Goal: Information Seeking & Learning: Learn about a topic

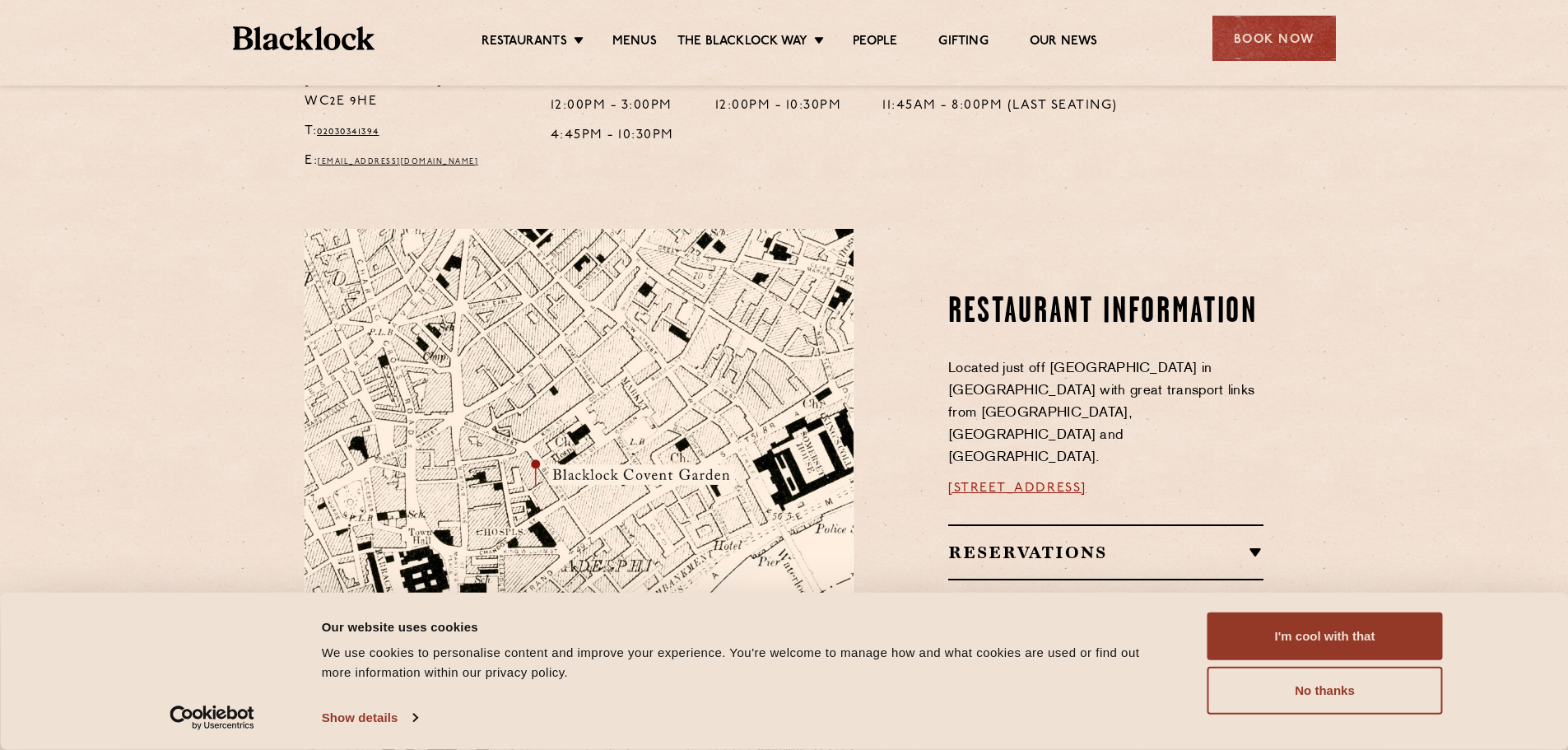
scroll to position [225, 0]
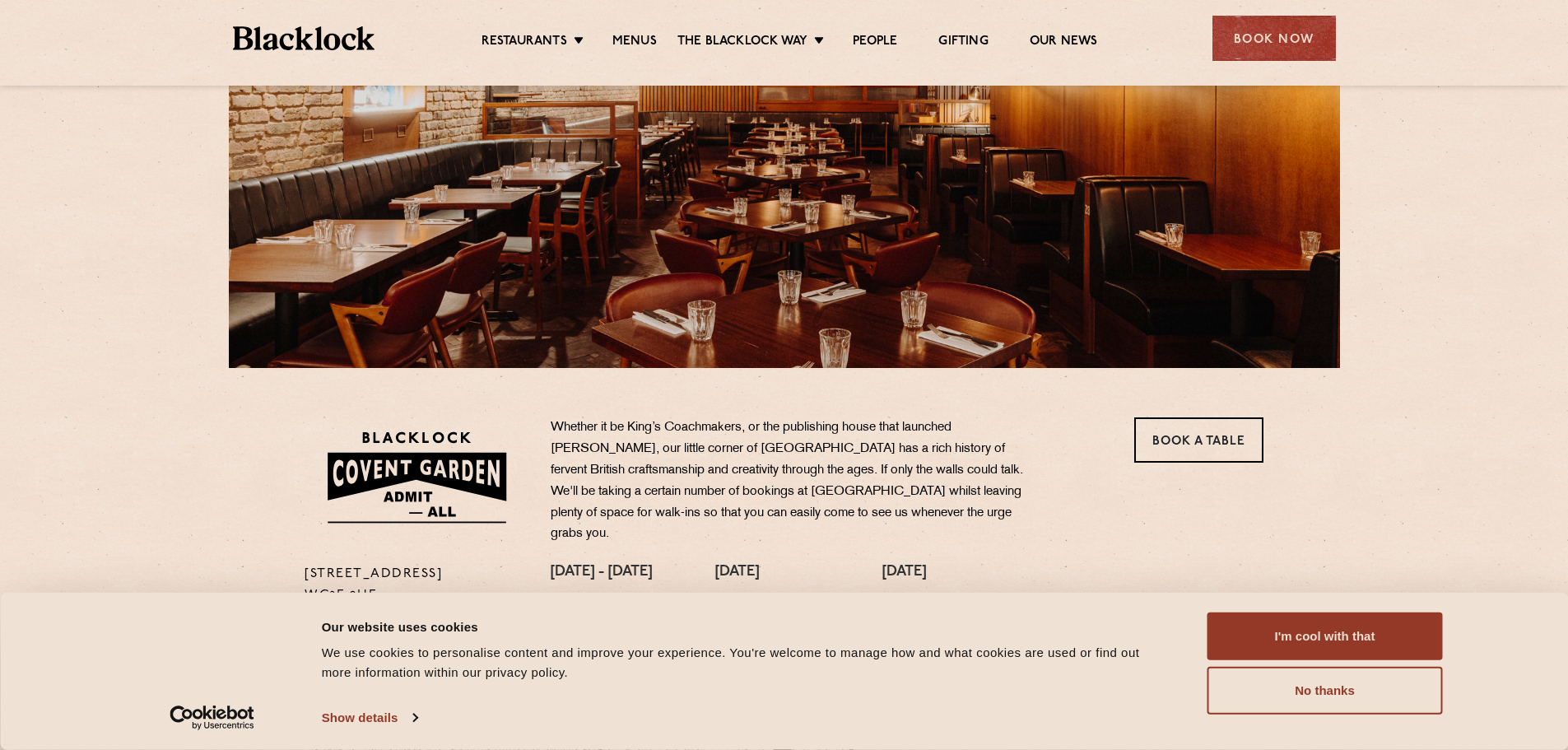
click at [644, 26] on ul "Restaurants [GEOGRAPHIC_DATA] [GEOGRAPHIC_DATA] [GEOGRAPHIC_DATA] [GEOGRAPHIC_D…" at bounding box center [789, 38] width 829 height 26
click at [637, 34] on link "Menus" at bounding box center [634, 43] width 44 height 18
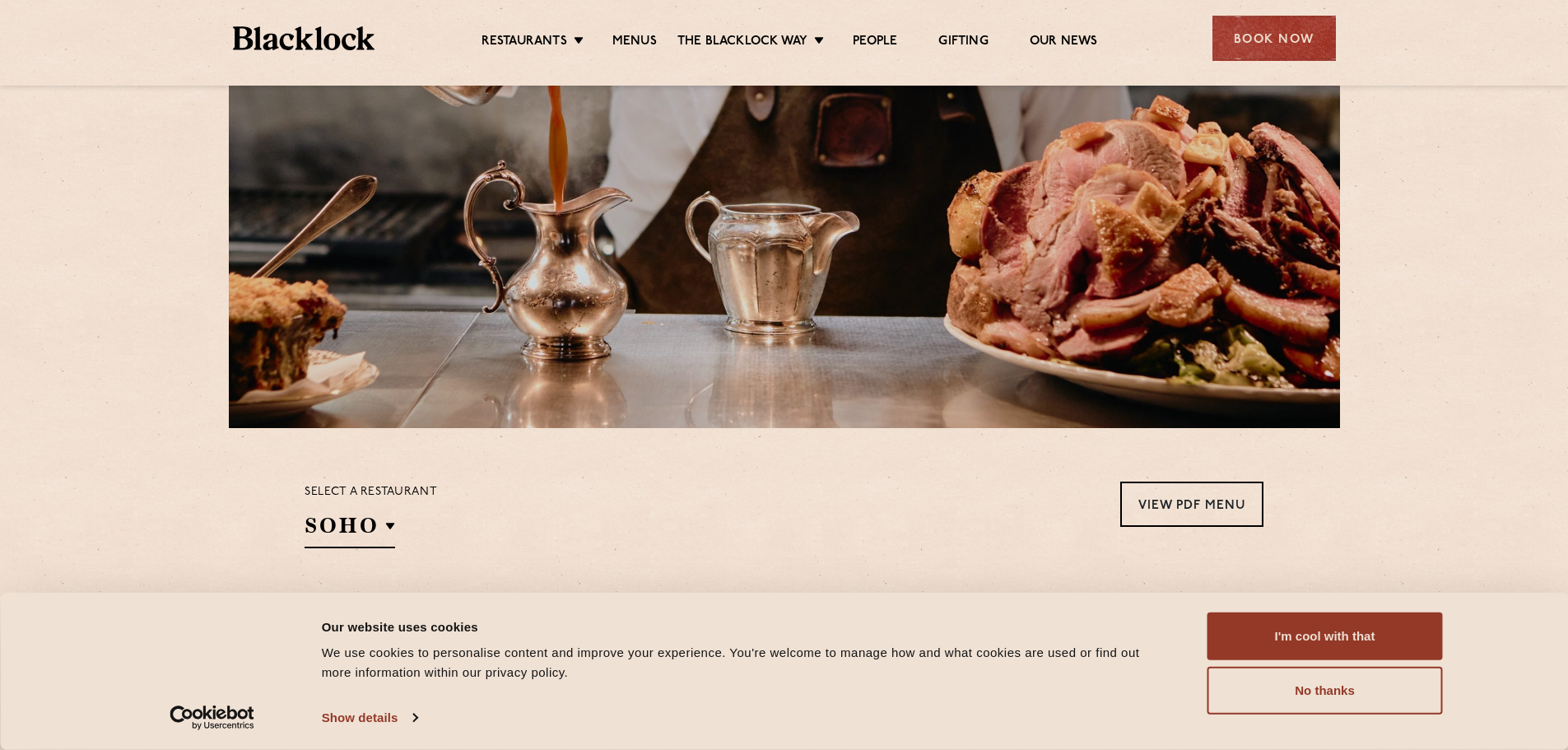
scroll to position [494, 0]
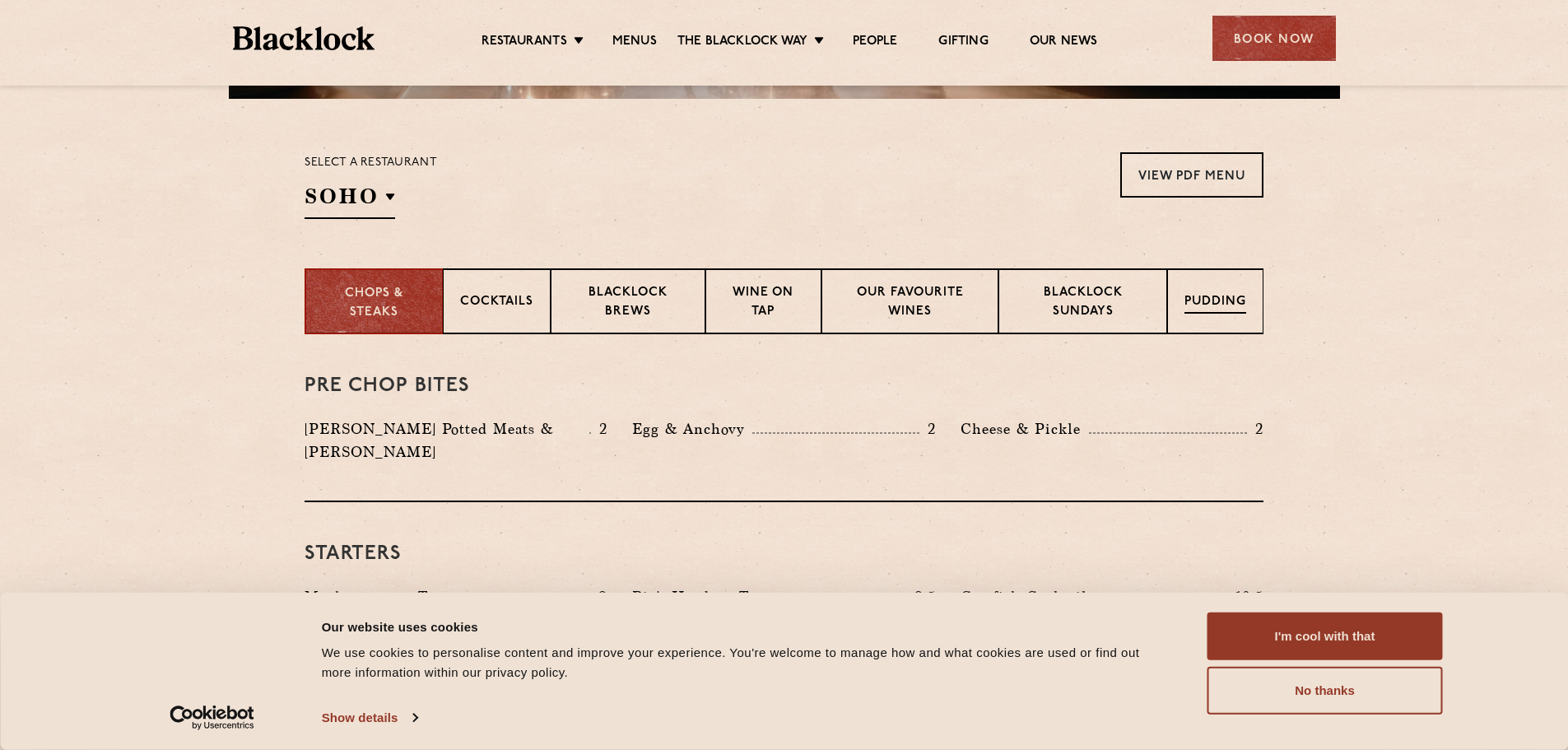
click at [1209, 309] on p "Pudding" at bounding box center [1215, 303] width 62 height 21
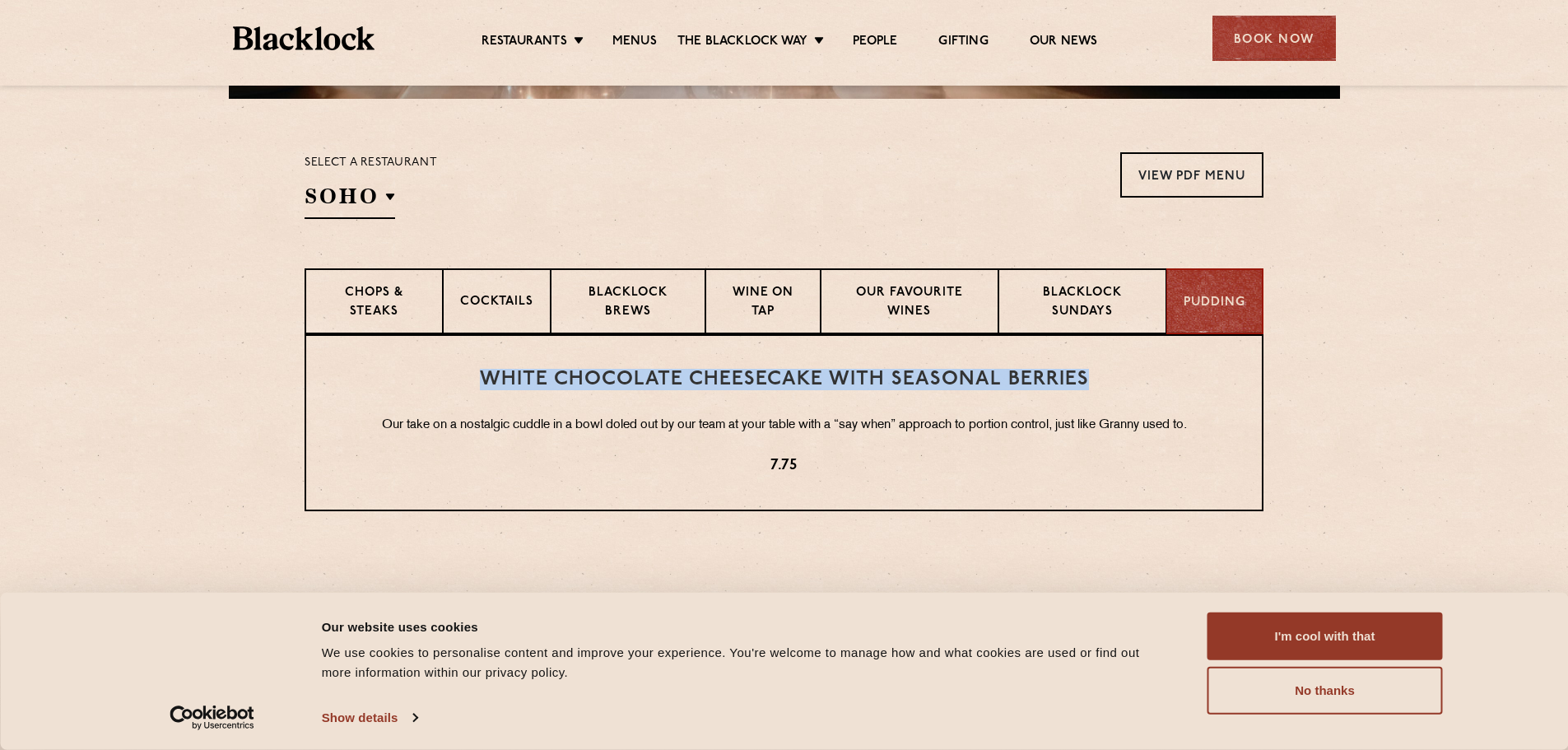
drag, startPoint x: 1087, startPoint y: 377, endPoint x: 463, endPoint y: 362, distance: 624.2
click at [463, 362] on div "White Chocolate Cheesecake with Seasonal Berries Our take on a nostalgic cuddle…" at bounding box center [784, 422] width 959 height 177
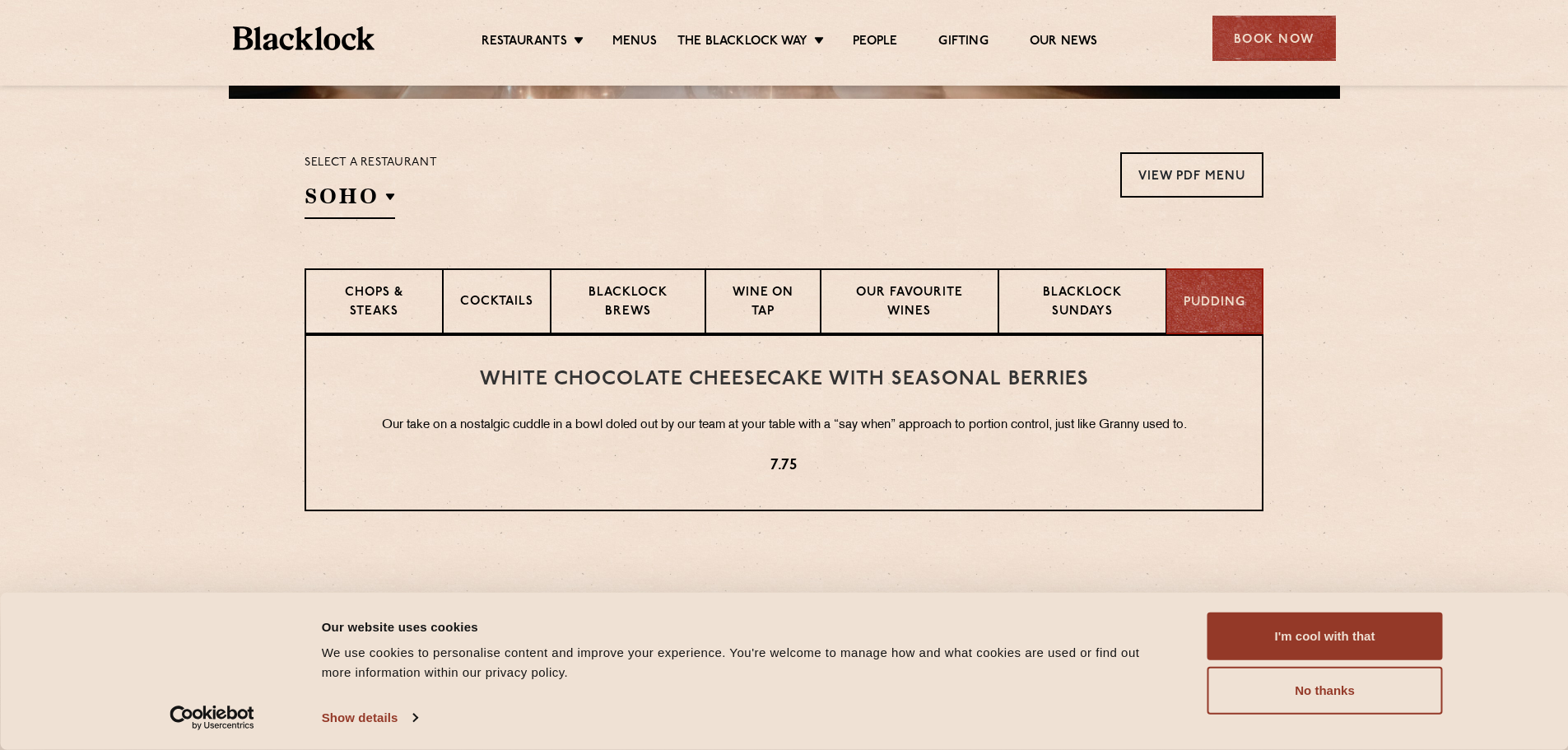
click at [868, 390] on div "White Chocolate Cheesecake with Seasonal Berries Our take on a nostalgic cuddle…" at bounding box center [784, 422] width 959 height 177
click at [1286, 690] on button "No thanks" at bounding box center [1325, 691] width 235 height 48
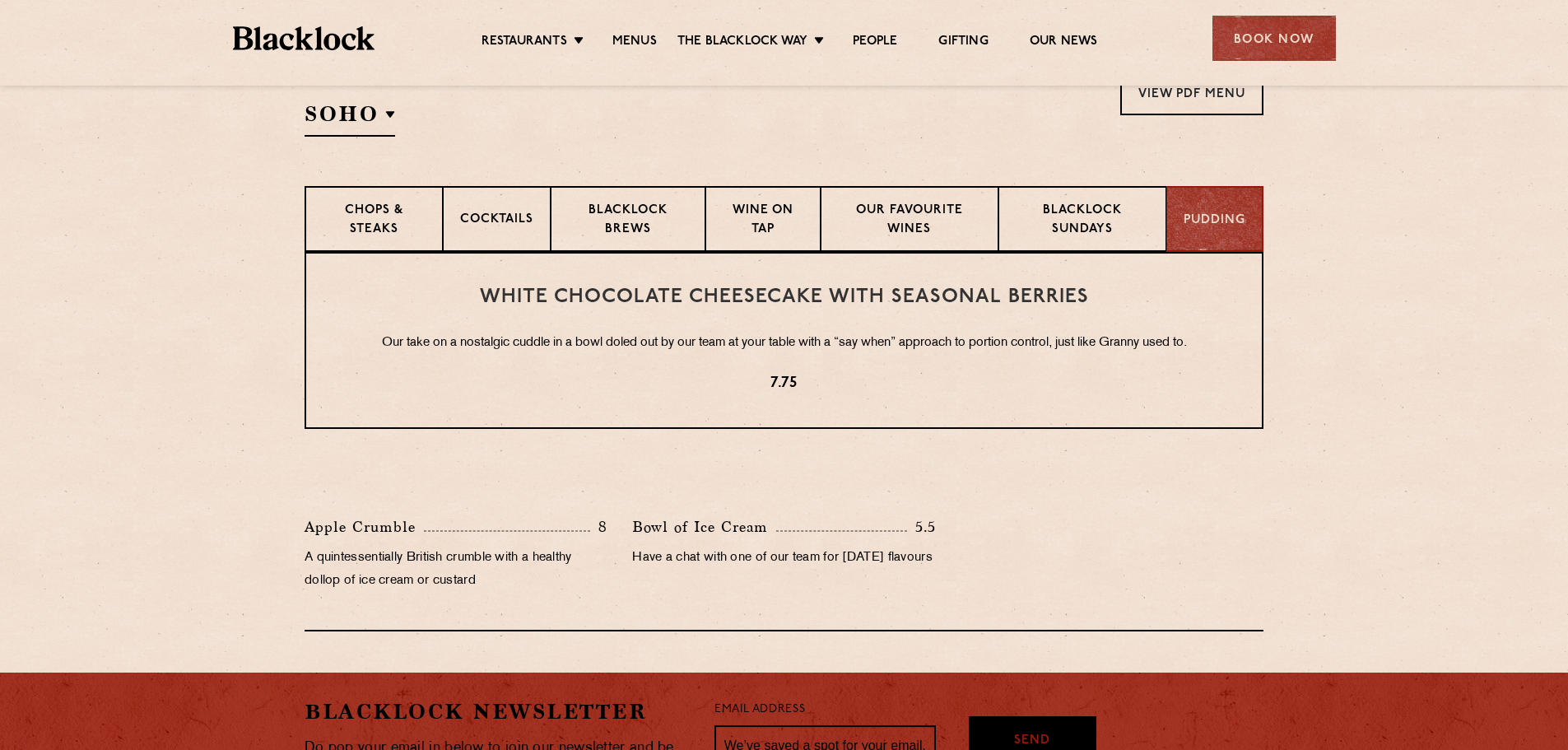
scroll to position [412, 0]
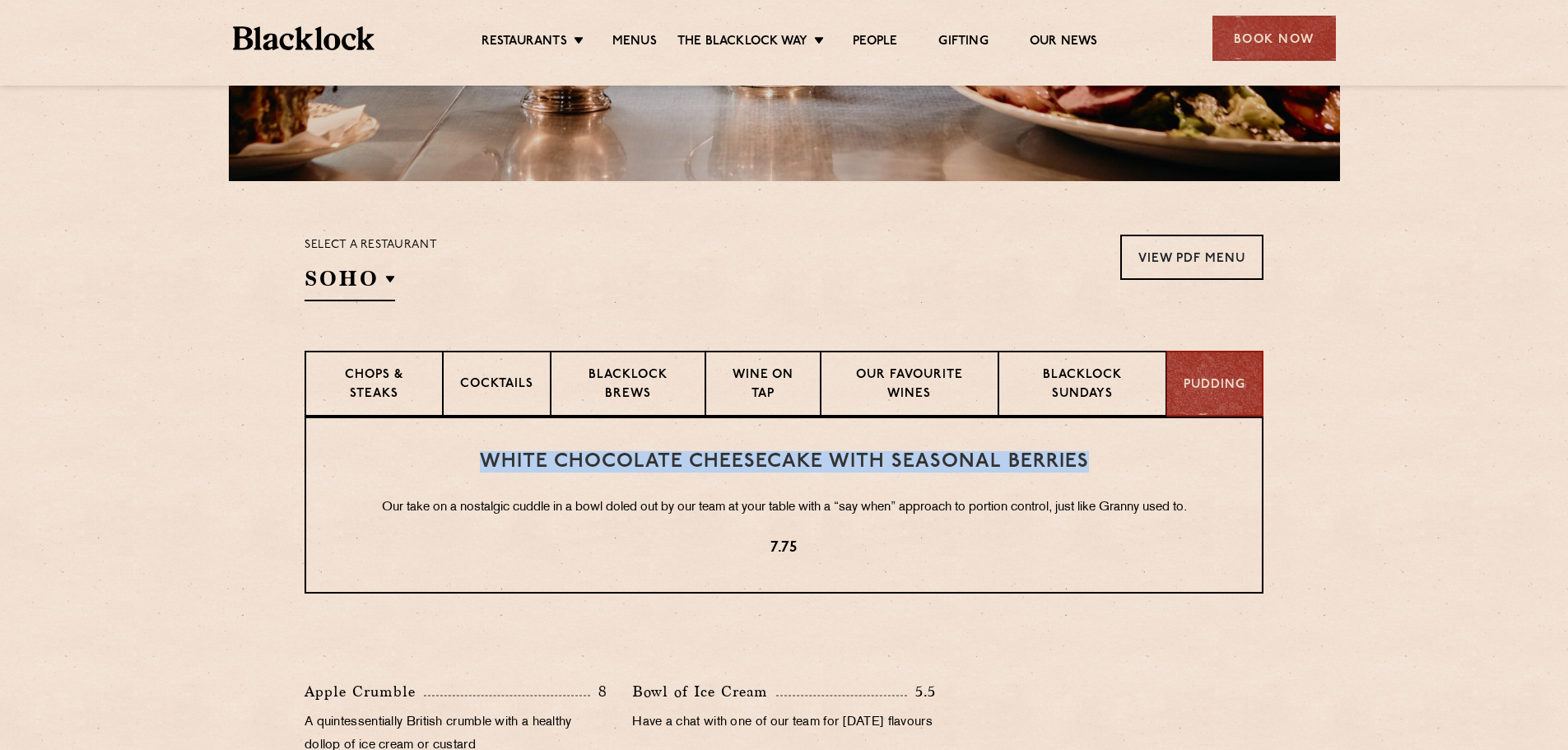
drag, startPoint x: 1101, startPoint y: 460, endPoint x: 446, endPoint y: 456, distance: 655.0
click at [446, 456] on h3 "White Chocolate Cheesecake with Seasonal Berries" at bounding box center [784, 462] width 890 height 22
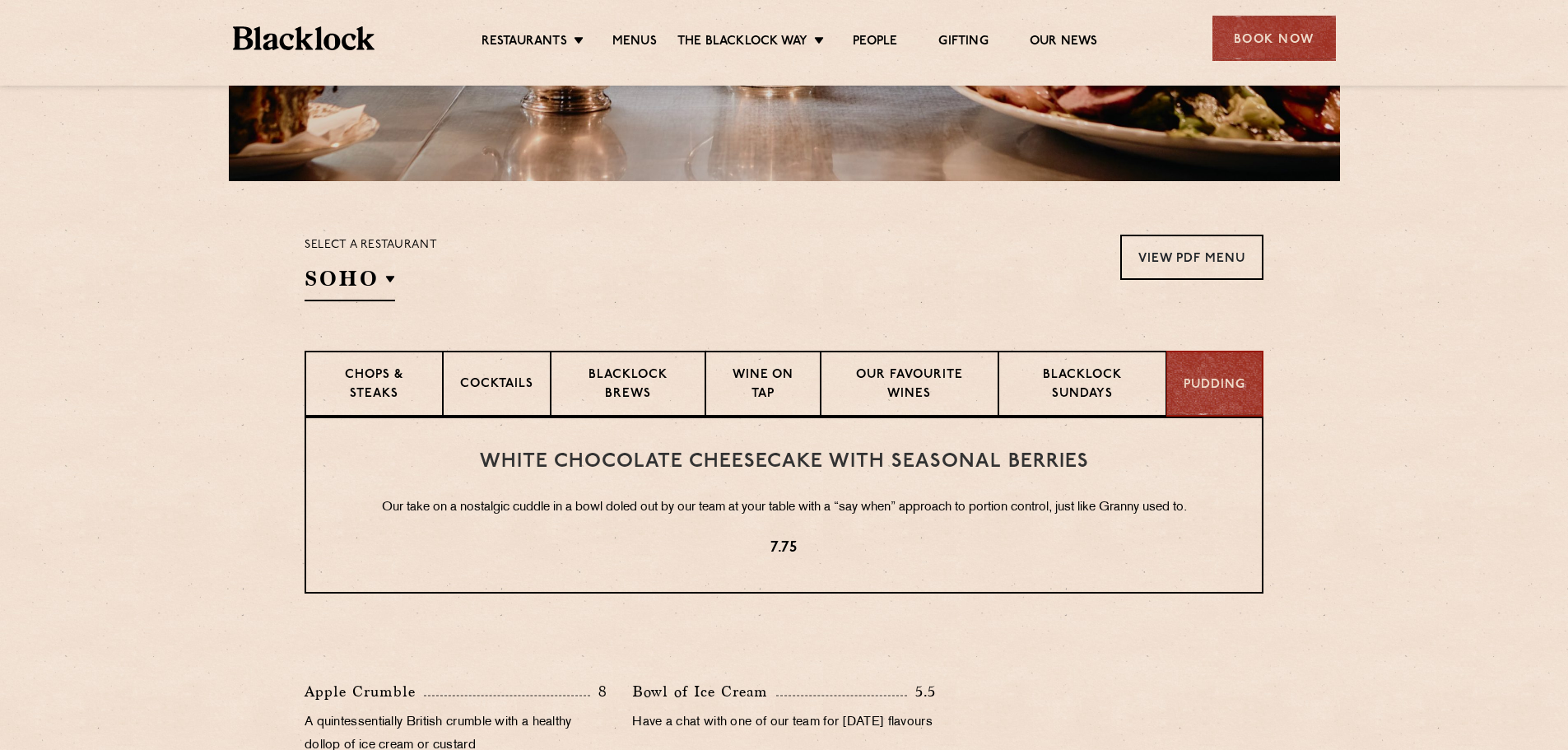
click at [937, 546] on p "7.75" at bounding box center [784, 548] width 890 height 22
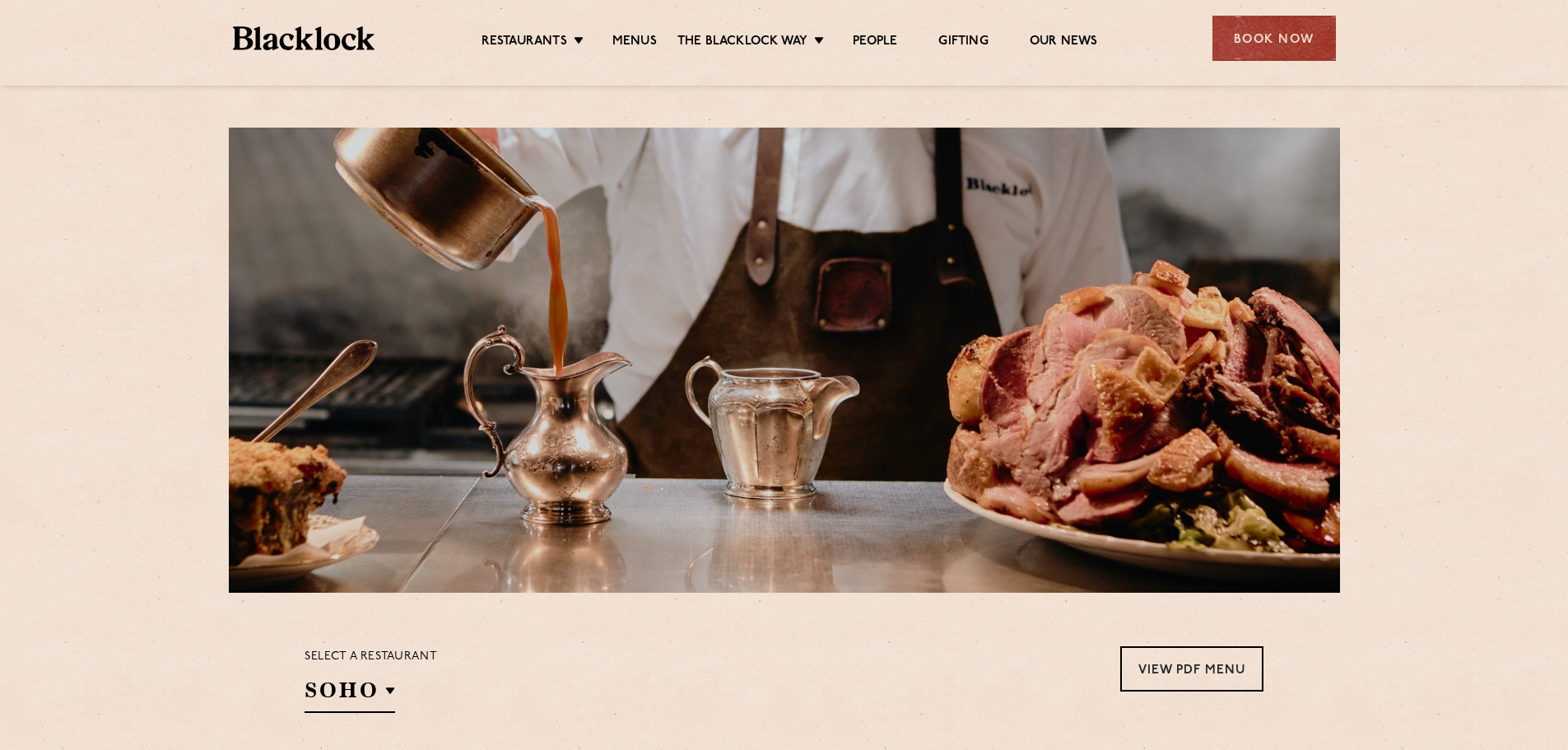
scroll to position [247, 0]
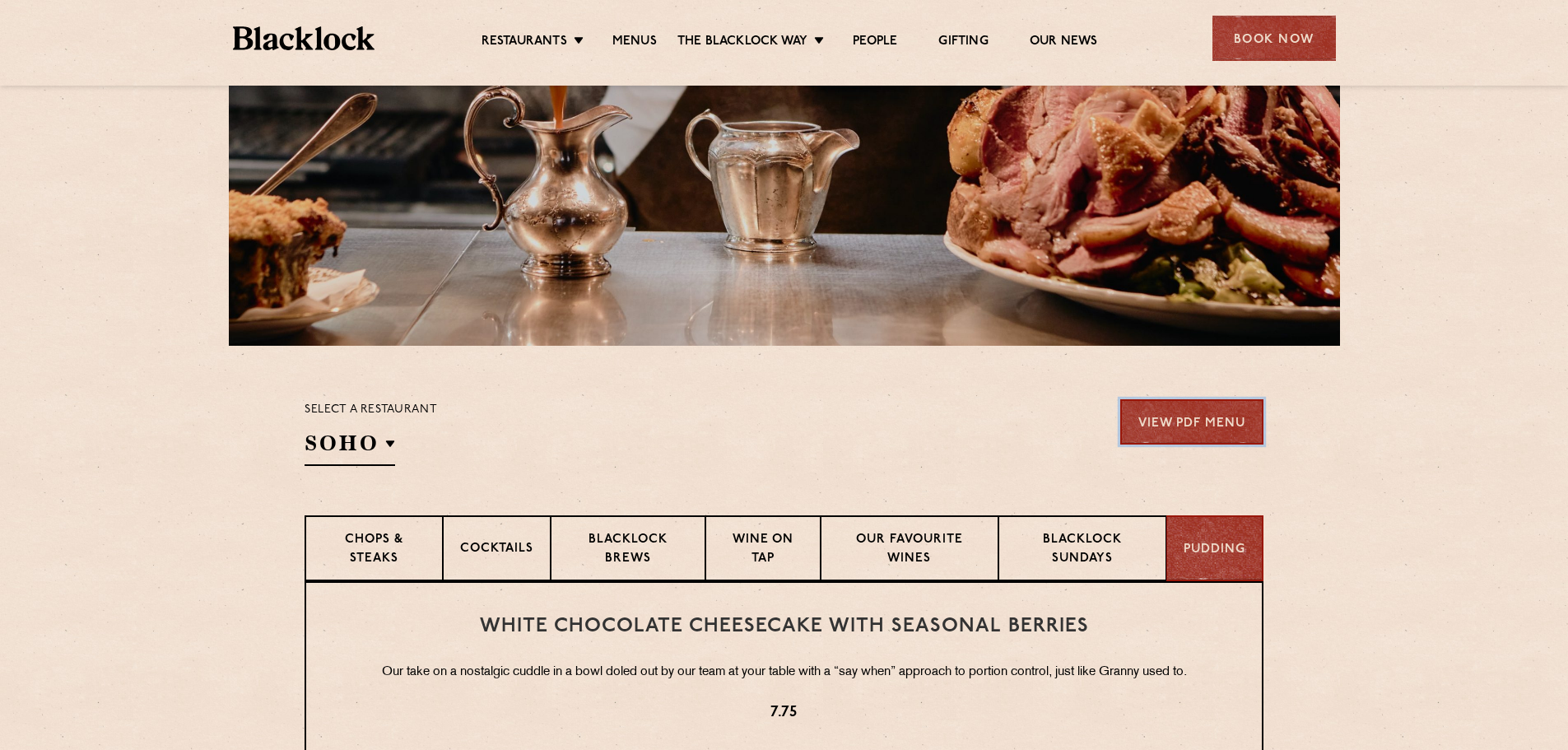
click at [1238, 414] on link "View PDF Menu" at bounding box center [1192, 422] width 143 height 45
